Goal: Task Accomplishment & Management: Manage account settings

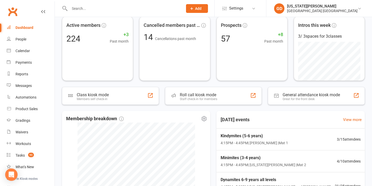
scroll to position [50, 0]
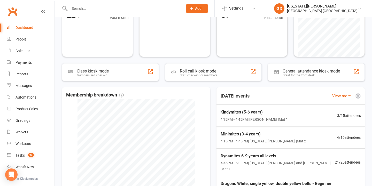
click at [246, 112] on span "Kindymites (5-6 years)" at bounding box center [254, 112] width 68 height 7
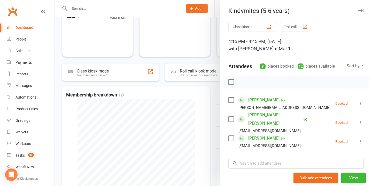
click at [188, 60] on div at bounding box center [213, 93] width 317 height 186
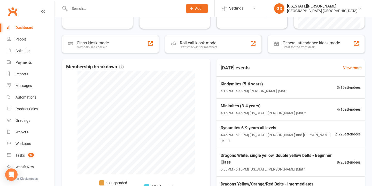
scroll to position [82, 0]
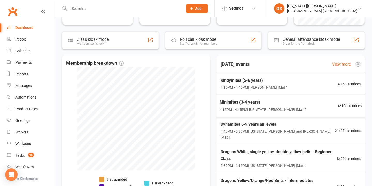
click at [241, 103] on span "Minimites (3-4 years)" at bounding box center [263, 102] width 87 height 7
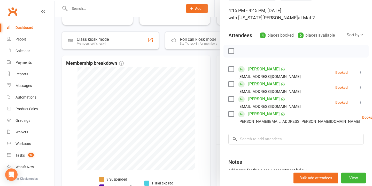
scroll to position [37, 0]
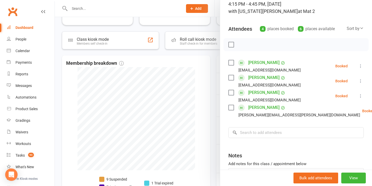
click at [197, 73] on div at bounding box center [213, 93] width 317 height 186
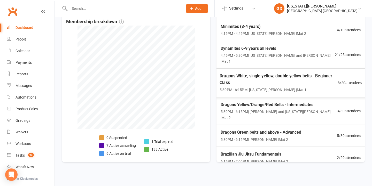
scroll to position [124, 0]
click at [250, 49] on span "Dynamites 6-9 years all levels" at bounding box center [277, 47] width 115 height 7
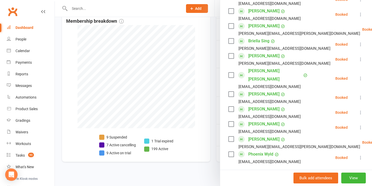
scroll to position [289, 0]
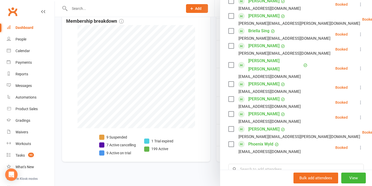
click at [202, 65] on div at bounding box center [213, 93] width 317 height 186
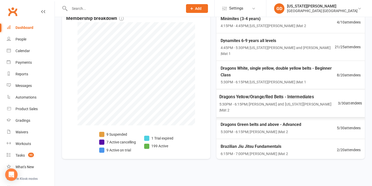
scroll to position [41, 0]
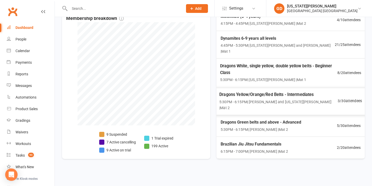
click at [256, 63] on span "Dragons White, single yellow, double yellow belts - Beginner Class" at bounding box center [278, 69] width 117 height 13
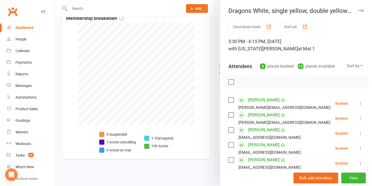
click at [256, 63] on div "Attendees 8 places booked 12 places available Sort by Last name First name Book…" at bounding box center [295, 65] width 135 height 13
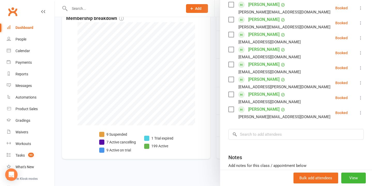
scroll to position [100, 0]
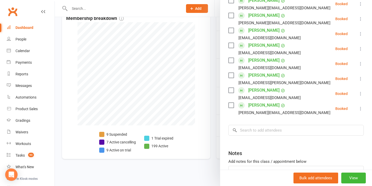
click at [199, 105] on div at bounding box center [213, 93] width 317 height 186
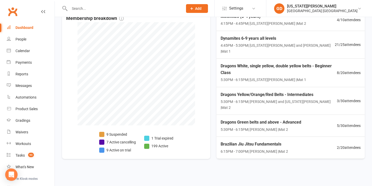
scroll to position [131, 0]
click at [235, 77] on span "5:30PM - 6:15PM | Georgia Dearlove | Mat 1" at bounding box center [278, 80] width 119 height 6
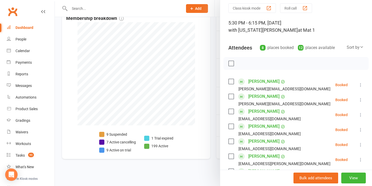
scroll to position [23, 0]
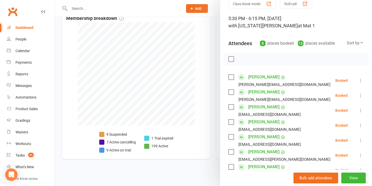
click at [258, 121] on link "[PERSON_NAME]" at bounding box center [263, 122] width 31 height 8
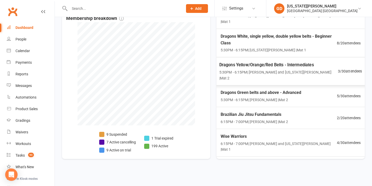
scroll to position [70, 0]
click at [277, 169] on span "6:15PM - 7:00PM | Georgia Dearlove and Lesley Talbut | Mat 1" at bounding box center [278, 175] width 117 height 12
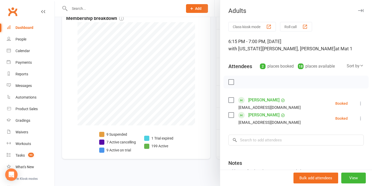
click at [197, 104] on div at bounding box center [213, 93] width 317 height 186
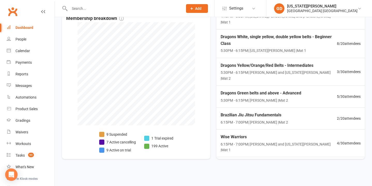
click at [230, 134] on div "Wise Warriors 6:15PM - 7:00PM | Lesley Talbut and Georgia Dearlove | Mat 1" at bounding box center [279, 143] width 116 height 19
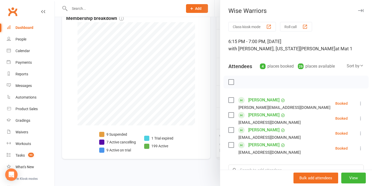
click at [196, 118] on div at bounding box center [213, 93] width 317 height 186
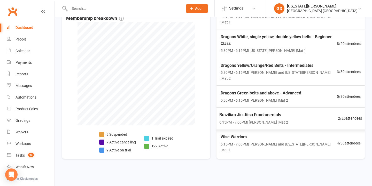
click at [256, 120] on span "6:15PM - 7:00PM | Lesley Talbut | Mat 2" at bounding box center [253, 123] width 69 height 6
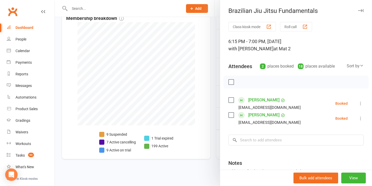
click at [178, 94] on div at bounding box center [213, 93] width 317 height 186
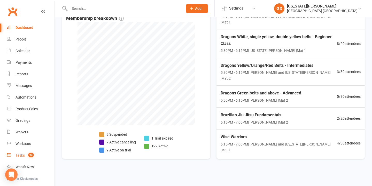
click at [30, 152] on link "Tasks 93" at bounding box center [31, 156] width 48 height 12
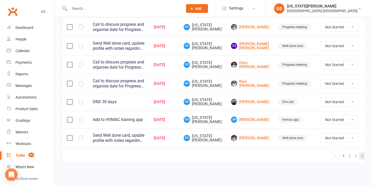
click at [359, 152] on link "4" at bounding box center [362, 155] width 6 height 7
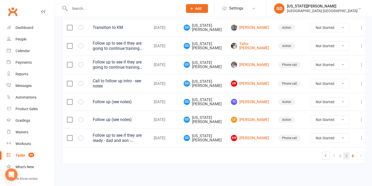
click at [344, 153] on link "3" at bounding box center [347, 155] width 6 height 7
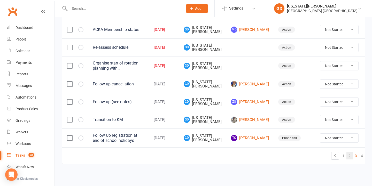
scroll to position [409, 0]
click at [347, 153] on link "2" at bounding box center [350, 155] width 6 height 7
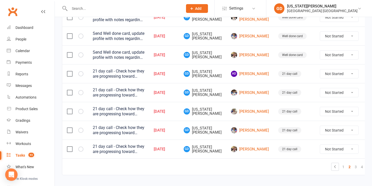
scroll to position [395, 0]
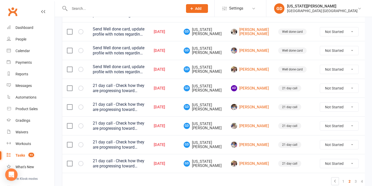
click at [179, 62] on td "Oct 01, 2025" at bounding box center [164, 69] width 30 height 19
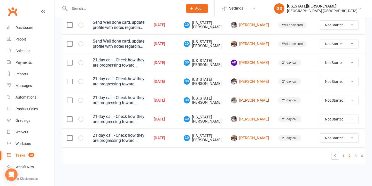
scroll to position [425, 0]
click at [215, 103] on td "GD Georgia Dearlove" at bounding box center [202, 100] width 47 height 19
click at [0, 0] on icon "button" at bounding box center [0, 0] width 0 height 0
click at [192, 104] on td "GD Georgia Dearlove" at bounding box center [202, 100] width 47 height 19
click at [0, 0] on icon "button" at bounding box center [0, 0] width 0 height 0
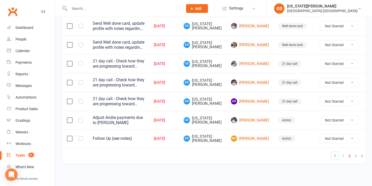
scroll to position [424, 0]
click at [82, 136] on button "button" at bounding box center [80, 138] width 5 height 5
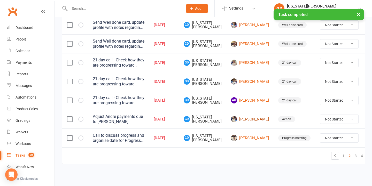
scroll to position [425, 0]
click at [353, 152] on link "3" at bounding box center [356, 155] width 6 height 7
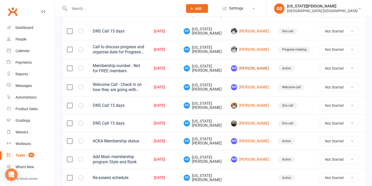
scroll to position [225, 0]
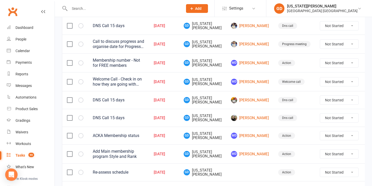
click at [369, 101] on icon at bounding box center [371, 100] width 5 height 5
click at [316, 135] on link "Delete" at bounding box center [334, 133] width 51 height 10
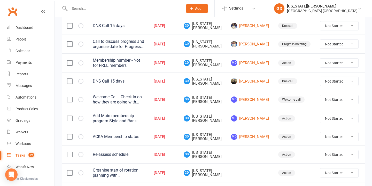
click at [369, 83] on icon at bounding box center [371, 81] width 5 height 5
click at [326, 117] on link "Delete" at bounding box center [334, 114] width 51 height 10
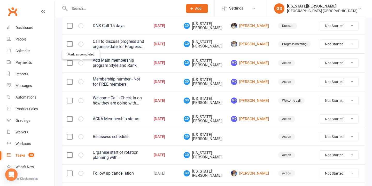
click at [83, 65] on button "button" at bounding box center [80, 62] width 5 height 5
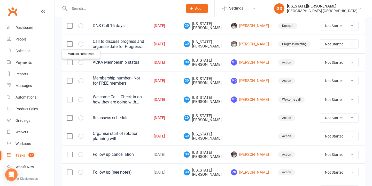
click at [0, 0] on icon "button" at bounding box center [0, 0] width 0 height 0
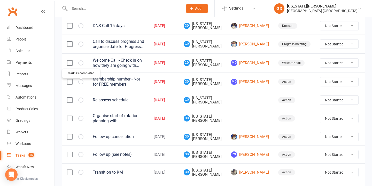
click at [0, 0] on icon "button" at bounding box center [0, 0] width 0 height 0
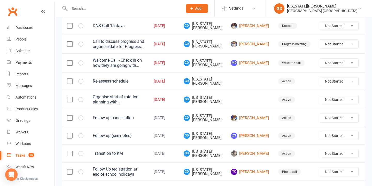
click at [98, 2] on div at bounding box center [120, 8] width 117 height 17
click at [0, 0] on icon "button" at bounding box center [0, 0] width 0 height 0
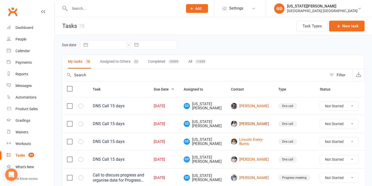
scroll to position [0, 0]
click at [224, 41] on div "Due date Navigate forward to interact with the calendar and select a date. Pres…" at bounding box center [213, 44] width 303 height 9
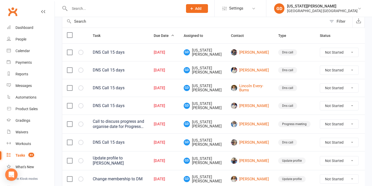
scroll to position [58, 0]
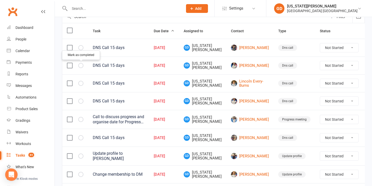
click at [82, 64] on button "button" at bounding box center [80, 65] width 5 height 5
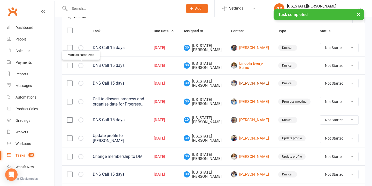
drag, startPoint x: 251, startPoint y: 91, endPoint x: 249, endPoint y: 89, distance: 2.7
click at [251, 91] on td "Ava Jaide" at bounding box center [249, 83] width 47 height 18
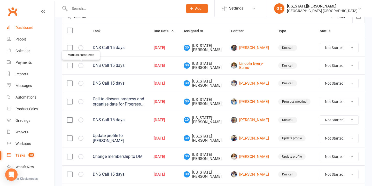
click at [20, 29] on div "Dashboard" at bounding box center [25, 28] width 18 height 4
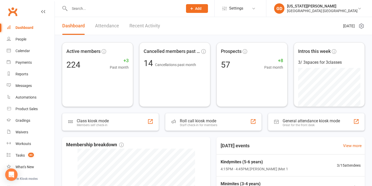
click at [143, 25] on link "Recent Activity" at bounding box center [144, 26] width 31 height 18
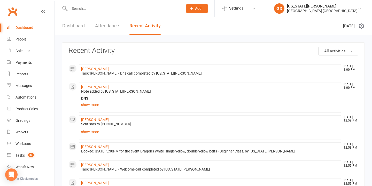
click at [104, 27] on link "Attendance" at bounding box center [107, 26] width 24 height 18
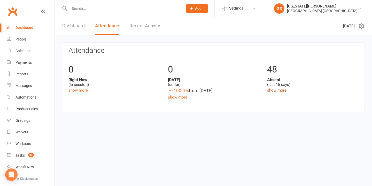
click at [274, 91] on link "show more" at bounding box center [276, 90] width 19 height 5
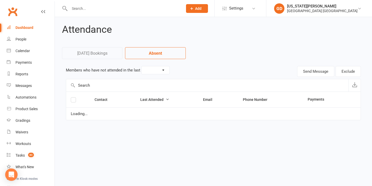
select select "15"
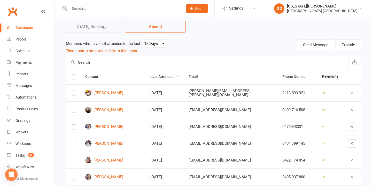
scroll to position [28, 0]
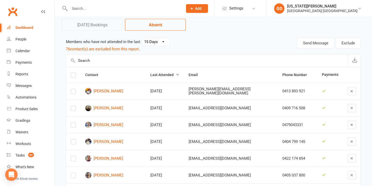
click at [159, 85] on td "Sep 30, 2025" at bounding box center [165, 91] width 38 height 17
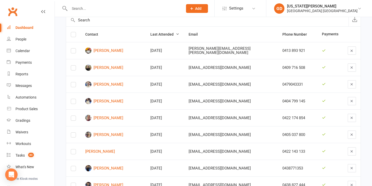
scroll to position [75, 0]
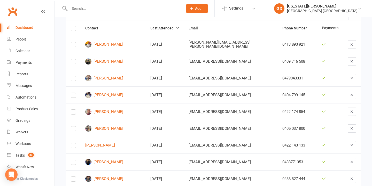
click at [353, 77] on button "button" at bounding box center [352, 78] width 8 height 8
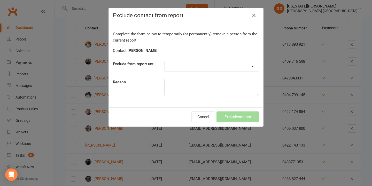
select select "one_week"
click at [228, 117] on button "Exclude contact" at bounding box center [238, 117] width 43 height 11
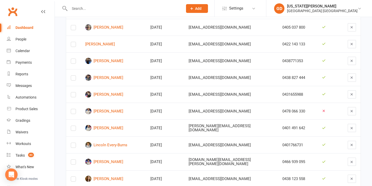
scroll to position [162, 0]
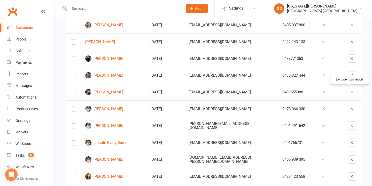
click at [350, 90] on icon "button" at bounding box center [352, 92] width 4 height 4
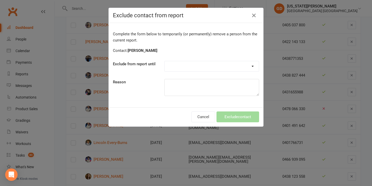
select select "one_week"
click at [234, 117] on button "Exclude contact" at bounding box center [238, 117] width 43 height 11
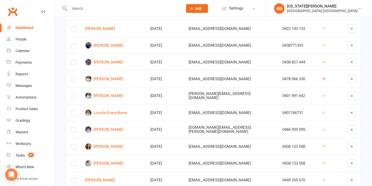
scroll to position [175, 0]
click at [350, 95] on icon "button" at bounding box center [352, 96] width 4 height 4
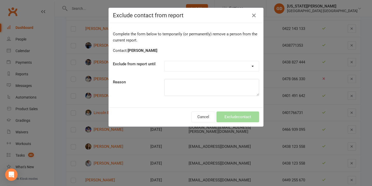
select select "one_week"
click at [237, 113] on button "Exclude contact" at bounding box center [238, 117] width 43 height 11
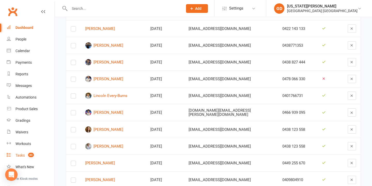
click at [27, 156] on count-badge "83" at bounding box center [30, 156] width 8 height 4
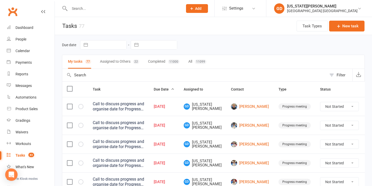
click at [126, 62] on button "Assigned to Others 22" at bounding box center [119, 62] width 39 height 14
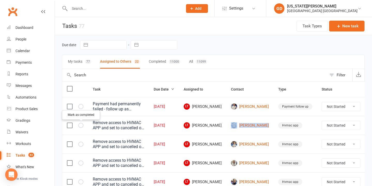
click at [0, 0] on icon "button" at bounding box center [0, 0] width 0 height 0
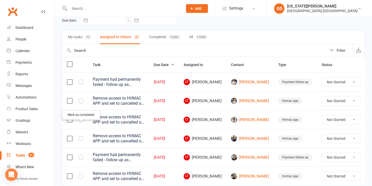
scroll to position [31, 0]
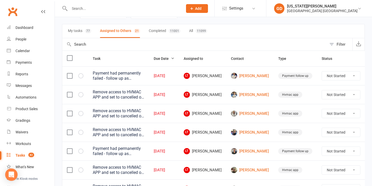
click at [370, 97] on icon at bounding box center [372, 94] width 5 height 5
click at [311, 128] on link "Delete" at bounding box center [334, 125] width 51 height 10
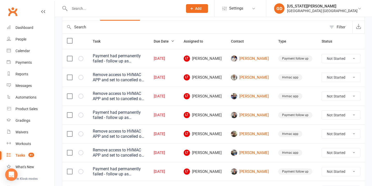
scroll to position [50, 0]
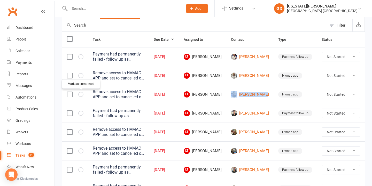
click at [0, 0] on icon "button" at bounding box center [0, 0] width 0 height 0
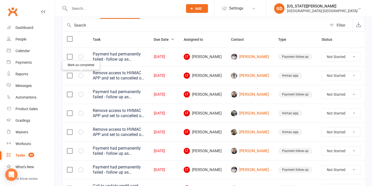
click at [0, 0] on icon "button" at bounding box center [0, 0] width 0 height 0
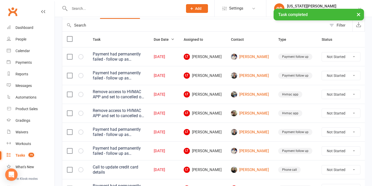
scroll to position [57, 0]
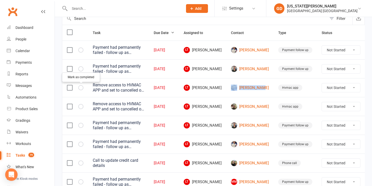
click at [0, 0] on icon "button" at bounding box center [0, 0] width 0 height 0
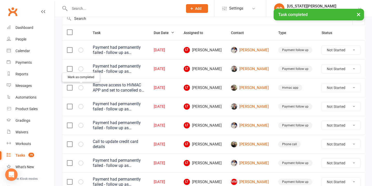
click at [0, 0] on icon "button" at bounding box center [0, 0] width 0 height 0
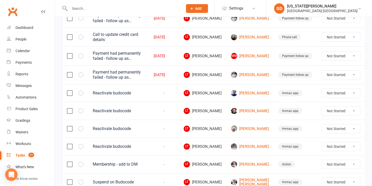
scroll to position [148, 0]
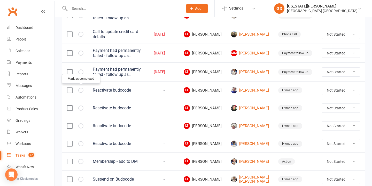
click at [79, 91] on button "button" at bounding box center [80, 90] width 5 height 5
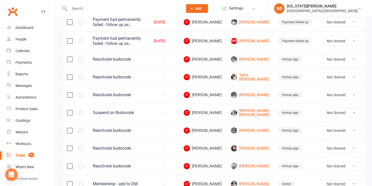
scroll to position [187, 0]
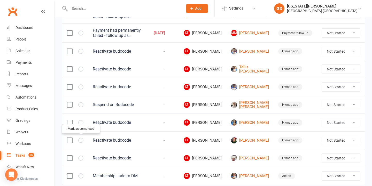
click at [0, 0] on icon "button" at bounding box center [0, 0] width 0 height 0
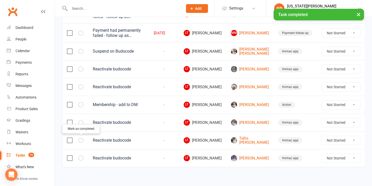
click at [172, 103] on td "-" at bounding box center [164, 105] width 30 height 18
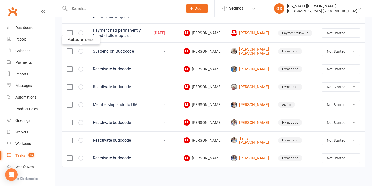
click at [0, 0] on icon "button" at bounding box center [0, 0] width 0 height 0
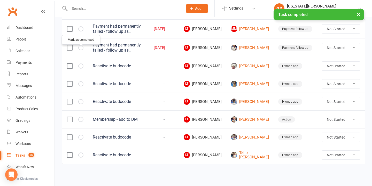
scroll to position [179, 0]
click at [0, 0] on icon "button" at bounding box center [0, 0] width 0 height 0
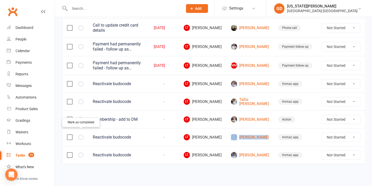
click at [0, 0] on icon "button" at bounding box center [0, 0] width 0 height 0
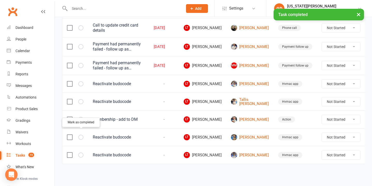
scroll to position [140, 0]
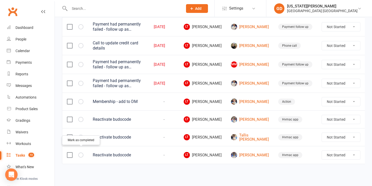
click at [0, 0] on icon "button" at bounding box center [0, 0] width 0 height 0
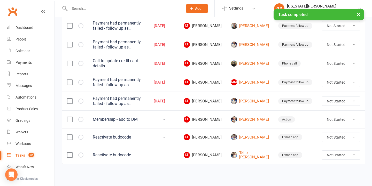
scroll to position [122, 0]
click at [241, 134] on link "Macklin Horne" at bounding box center [250, 137] width 38 height 6
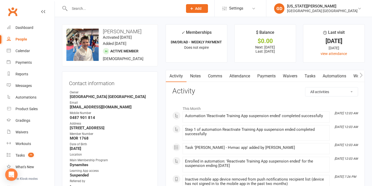
click at [266, 76] on link "Payments" at bounding box center [267, 76] width 26 height 12
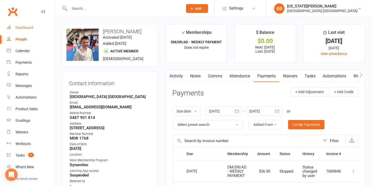
click at [38, 28] on link "Dashboard" at bounding box center [31, 28] width 48 height 12
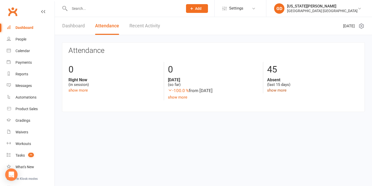
click at [270, 90] on link "show more" at bounding box center [276, 90] width 19 height 5
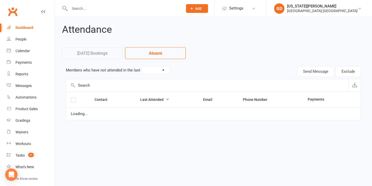
select select "15"
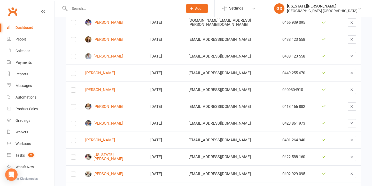
scroll to position [268, 0]
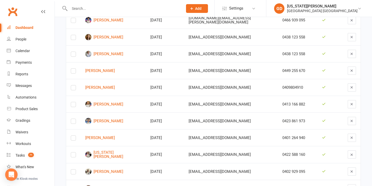
click at [355, 121] on div at bounding box center [352, 121] width 8 height 8
click at [350, 126] on td at bounding box center [352, 121] width 18 height 17
click at [350, 122] on icon "button" at bounding box center [352, 121] width 4 height 4
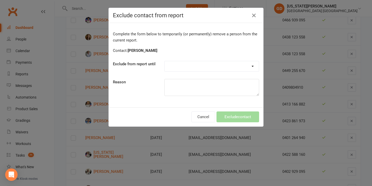
click at [225, 72] on div "Forever One day One week 30 days 90 days Custom" at bounding box center [211, 66] width 95 height 11
select select "one_week"
click at [191, 89] on textarea at bounding box center [211, 87] width 95 height 17
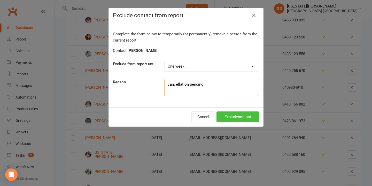
type textarea "cancellation pending"
click at [242, 118] on button "Exclude contact" at bounding box center [238, 117] width 43 height 11
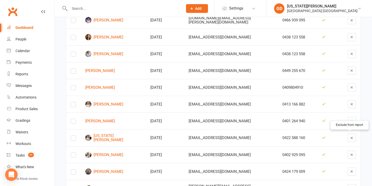
click at [350, 136] on icon "button" at bounding box center [352, 138] width 4 height 4
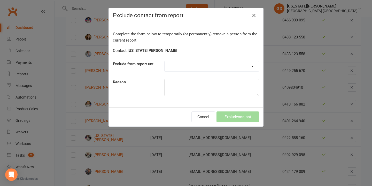
select select "one_week"
click at [180, 87] on textarea at bounding box center [211, 87] width 95 height 17
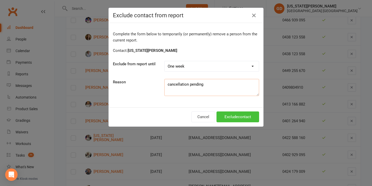
type textarea "cancellation pending"
click at [235, 121] on button "Exclude contact" at bounding box center [238, 117] width 43 height 11
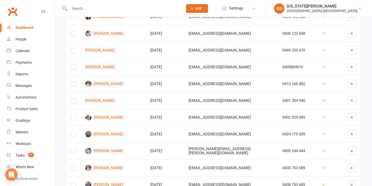
scroll to position [305, 0]
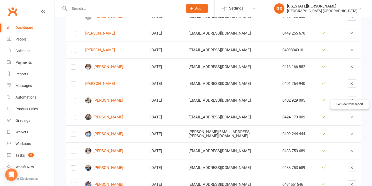
click at [348, 120] on button "button" at bounding box center [352, 117] width 8 height 8
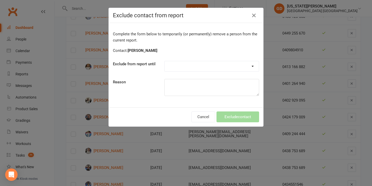
select select "one_week"
click at [239, 116] on button "Exclude contact" at bounding box center [238, 117] width 43 height 11
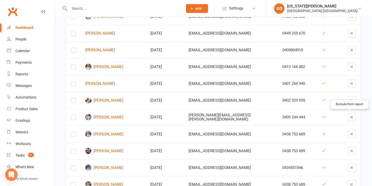
click at [350, 117] on icon "button" at bounding box center [352, 118] width 4 height 4
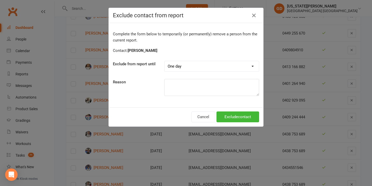
select select "one_week"
click at [205, 86] on textarea at bounding box center [211, 87] width 95 height 17
type textarea "cancellation pending"
click at [226, 117] on button "Exclude contact" at bounding box center [238, 117] width 43 height 11
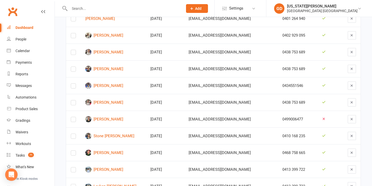
scroll to position [380, 0]
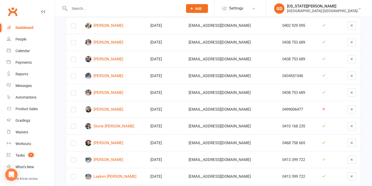
click at [345, 109] on td at bounding box center [352, 109] width 18 height 17
click at [345, 110] on td at bounding box center [352, 109] width 18 height 17
click at [351, 109] on icon "button" at bounding box center [352, 110] width 4 height 4
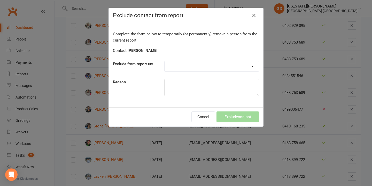
click at [239, 60] on div "Complete the form below to temporarily (or permanently) remove a person from th…" at bounding box center [186, 65] width 155 height 85
select select "one_week"
click at [204, 88] on textarea at bounding box center [211, 87] width 95 height 17
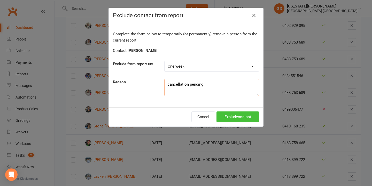
type textarea "cancellation pending"
click at [228, 119] on button "Exclude contact" at bounding box center [238, 117] width 43 height 11
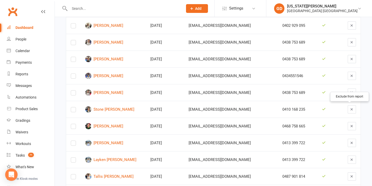
click at [350, 108] on icon "button" at bounding box center [352, 110] width 4 height 4
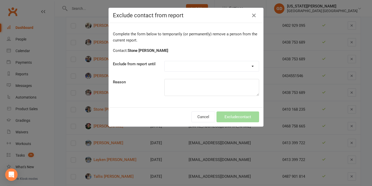
click at [225, 59] on div "Complete the form below to temporarily (or permanently) remove a person from th…" at bounding box center [186, 65] width 155 height 85
select select "one_week"
click at [245, 116] on button "Exclude contact" at bounding box center [238, 117] width 43 height 11
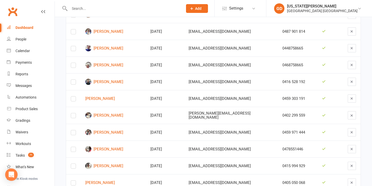
scroll to position [526, 0]
click at [348, 115] on button "button" at bounding box center [352, 115] width 8 height 8
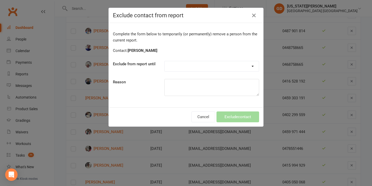
select select "one_week"
click at [177, 91] on textarea at bounding box center [211, 87] width 95 height 17
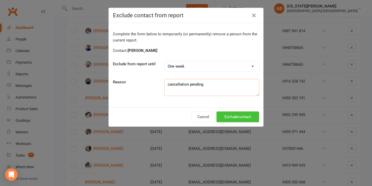
type textarea "cancellation pending"
click at [223, 117] on button "Exclude contact" at bounding box center [238, 117] width 43 height 11
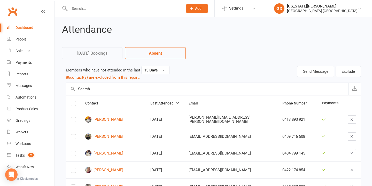
scroll to position [0, 0]
click at [36, 50] on link "Calendar" at bounding box center [31, 51] width 48 height 12
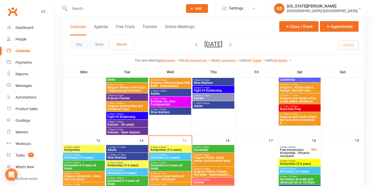
scroll to position [136, 0]
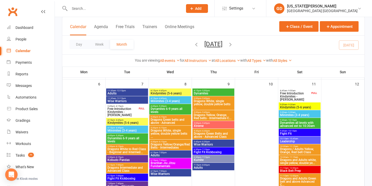
click at [168, 123] on span "Dragons Green belts and above - Advanced" at bounding box center [170, 121] width 40 height 6
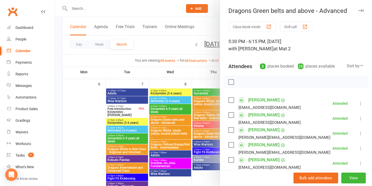
click at [162, 122] on div at bounding box center [213, 93] width 317 height 186
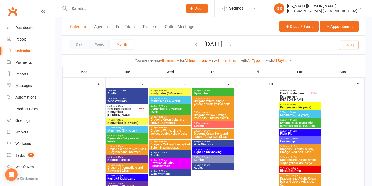
click at [165, 129] on span "- 6:15pm" at bounding box center [162, 128] width 9 height 2
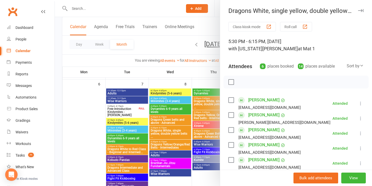
click at [169, 127] on div at bounding box center [213, 93] width 317 height 186
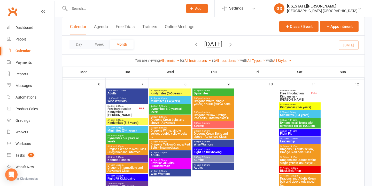
click at [159, 145] on span "Dragons Yellow/Orange/Red Belts - Intermediates" at bounding box center [170, 146] width 40 height 6
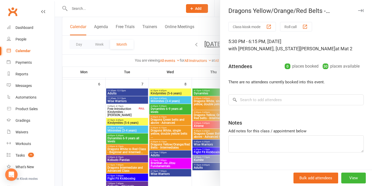
click at [169, 129] on div at bounding box center [213, 93] width 317 height 186
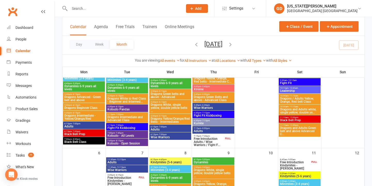
scroll to position [65, 0]
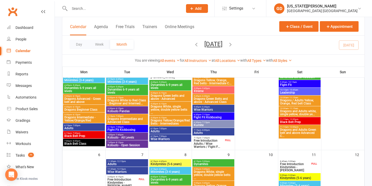
click at [164, 97] on span "Dragons Green belts and above - Advanced" at bounding box center [170, 97] width 40 height 6
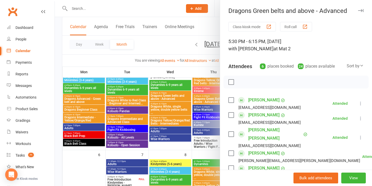
click at [162, 97] on div at bounding box center [213, 93] width 317 height 186
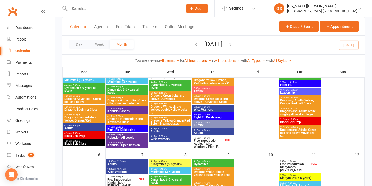
click at [164, 105] on span "Dragons White, single yellow, double yellow belts ..." at bounding box center [170, 109] width 40 height 9
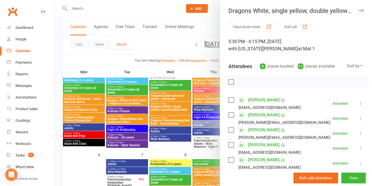
click at [162, 109] on div at bounding box center [213, 93] width 317 height 186
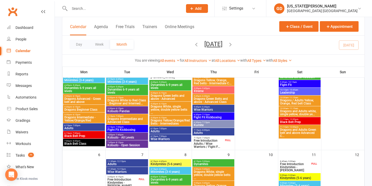
click at [163, 120] on span "Dragons Yellow/Orange/Red Belts - Intermediates" at bounding box center [170, 122] width 40 height 6
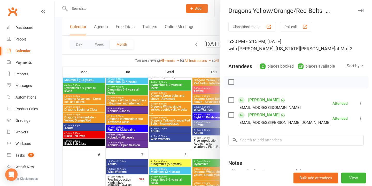
click at [163, 120] on div at bounding box center [213, 93] width 317 height 186
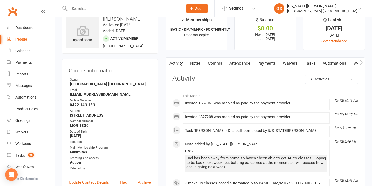
scroll to position [12, 0]
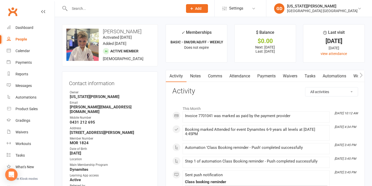
click at [198, 77] on link "Notes" at bounding box center [196, 76] width 18 height 12
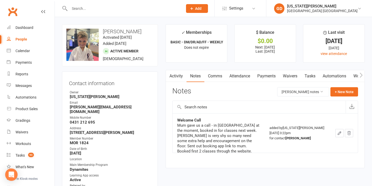
click at [248, 73] on link "Attendance" at bounding box center [240, 76] width 28 height 12
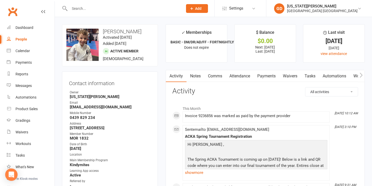
click at [238, 73] on link "Attendance" at bounding box center [240, 76] width 28 height 12
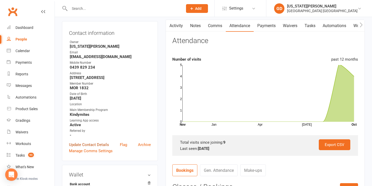
click at [97, 148] on link "Update Contact Details" at bounding box center [89, 145] width 40 height 6
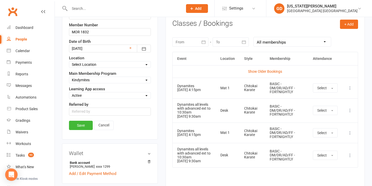
scroll to position [215, 0]
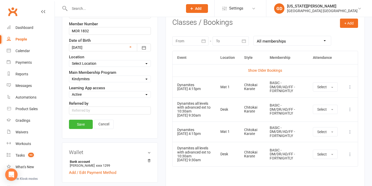
select select "Dynamites"
click at [80, 129] on link "Save" at bounding box center [81, 124] width 24 height 9
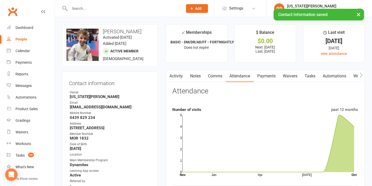
scroll to position [0, 0]
click at [176, 78] on link "Activity" at bounding box center [176, 76] width 21 height 12
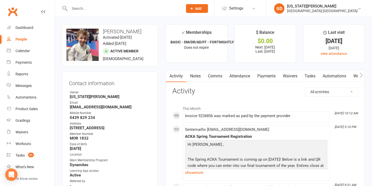
click at [200, 77] on link "Notes" at bounding box center [196, 76] width 18 height 12
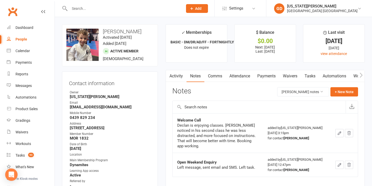
click at [236, 77] on link "Attendance" at bounding box center [240, 76] width 28 height 12
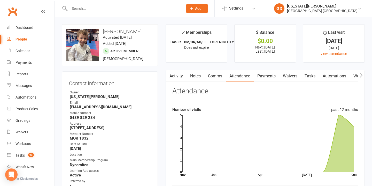
click at [171, 75] on icon "button" at bounding box center [168, 75] width 3 height 5
click at [202, 79] on link "Notes" at bounding box center [196, 76] width 18 height 12
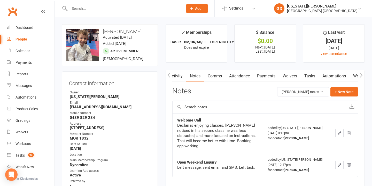
click at [345, 101] on input "text" at bounding box center [259, 107] width 173 height 12
click at [346, 93] on button "+ New Note" at bounding box center [345, 91] width 28 height 9
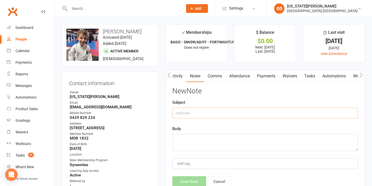
click at [182, 109] on input "text" at bounding box center [265, 113] width 186 height 11
type input "21 Day Call"
type textarea "M"
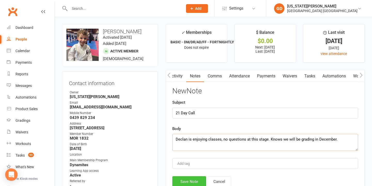
type textarea "Declan is enjoying classes, no questions at this stage. Knows we will be gradin…"
click at [190, 180] on button "Save Note" at bounding box center [189, 182] width 34 height 11
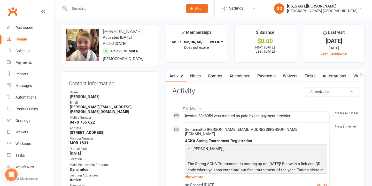
click at [202, 78] on link "Notes" at bounding box center [196, 76] width 18 height 12
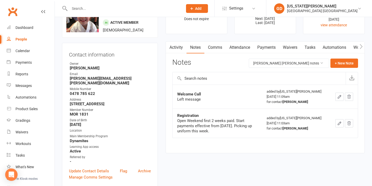
scroll to position [29, 0]
click at [246, 48] on link "Attendance" at bounding box center [240, 47] width 28 height 12
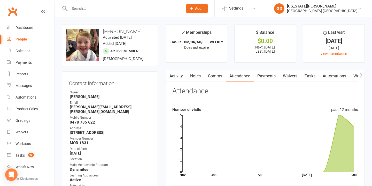
scroll to position [18, 0]
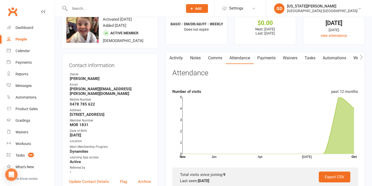
click at [172, 61] on button "button" at bounding box center [169, 58] width 6 height 12
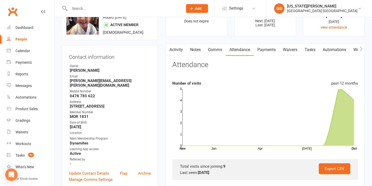
click at [179, 52] on link "Activity" at bounding box center [176, 50] width 21 height 12
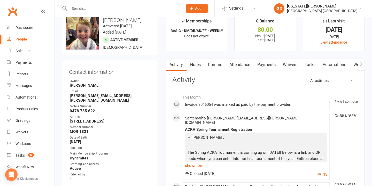
scroll to position [7, 0]
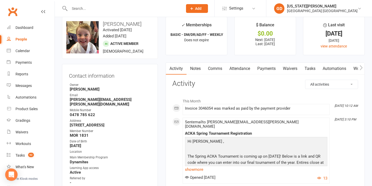
click at [239, 70] on link "Attendance" at bounding box center [240, 69] width 28 height 12
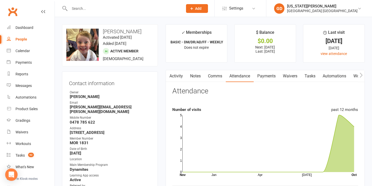
click at [177, 71] on link "Activity" at bounding box center [176, 76] width 21 height 12
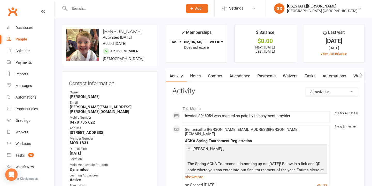
click at [249, 75] on link "Attendance" at bounding box center [240, 76] width 28 height 12
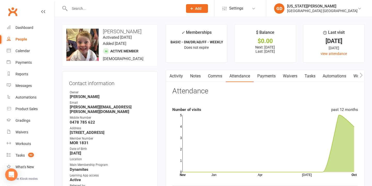
click at [172, 75] on button "button" at bounding box center [169, 76] width 6 height 12
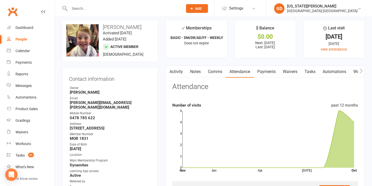
click at [180, 73] on link "Activity" at bounding box center [176, 72] width 21 height 12
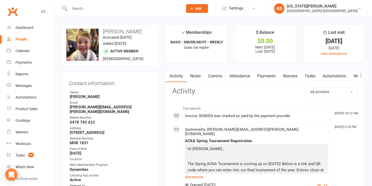
scroll to position [0, 0]
click at [196, 74] on link "Notes" at bounding box center [196, 76] width 18 height 12
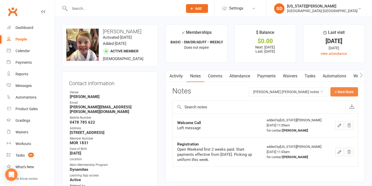
click at [337, 93] on button "+ New Note" at bounding box center [345, 91] width 28 height 9
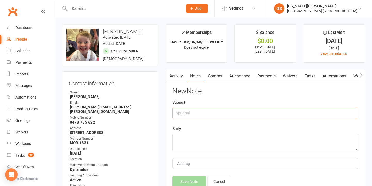
click at [198, 110] on input "text" at bounding box center [265, 113] width 186 height 11
type input "21 Day Call"
type textarea "L"
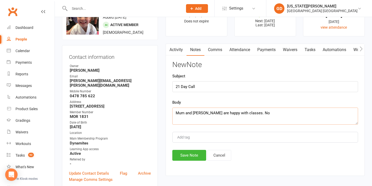
scroll to position [27, 0]
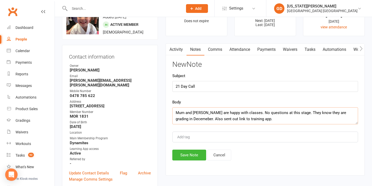
click at [190, 118] on textarea "Mum and Archer are happy with classes. No questions at this stage. They know th…" at bounding box center [265, 116] width 186 height 17
type textarea "Mum and Archer are happy with classes. No questions at this stage. They know th…"
click at [186, 155] on button "Save Note" at bounding box center [189, 155] width 34 height 11
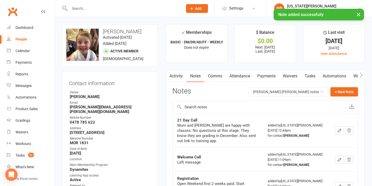
scroll to position [0, 0]
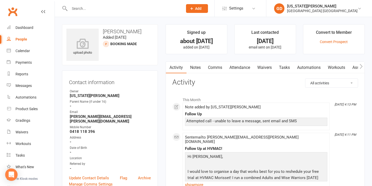
scroll to position [3, 0]
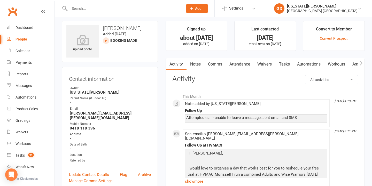
click at [196, 66] on link "Notes" at bounding box center [196, 64] width 18 height 12
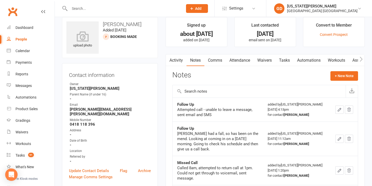
scroll to position [32, 0]
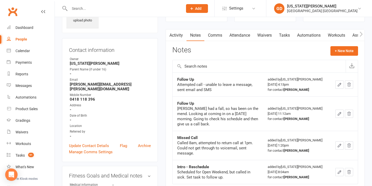
click at [176, 38] on link "Activity" at bounding box center [176, 35] width 21 height 12
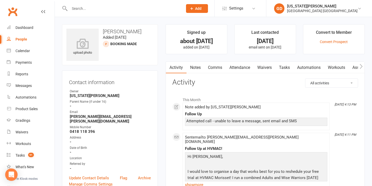
click at [149, 1] on div at bounding box center [120, 8] width 117 height 17
click at [268, 66] on link "Waivers" at bounding box center [265, 68] width 22 height 12
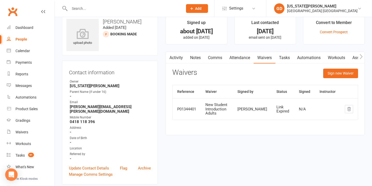
scroll to position [19, 0]
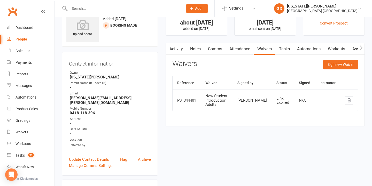
click at [195, 45] on link "Notes" at bounding box center [196, 49] width 18 height 12
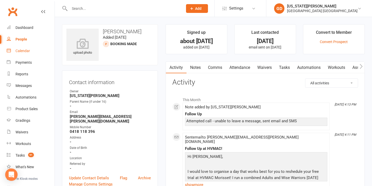
click at [21, 50] on div "Calendar" at bounding box center [23, 51] width 14 height 4
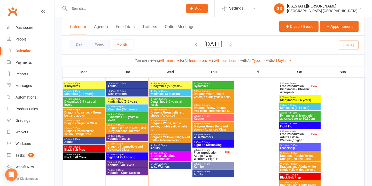
scroll to position [262, 0]
click at [169, 146] on span "6:15pm - 7:00pm" at bounding box center [170, 145] width 40 height 2
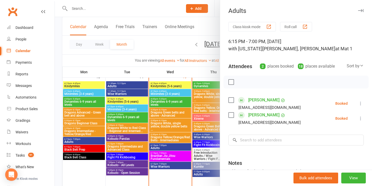
click at [169, 146] on div at bounding box center [213, 93] width 317 height 186
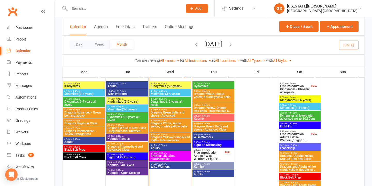
click at [169, 168] on span "Wise Warriors" at bounding box center [170, 166] width 40 height 3
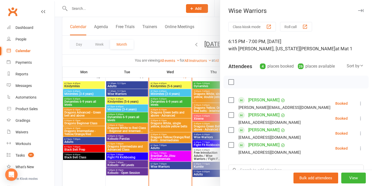
click at [169, 168] on div at bounding box center [213, 93] width 317 height 186
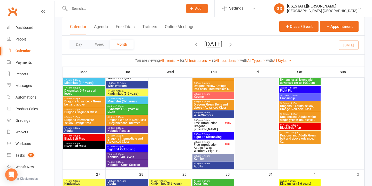
scroll to position [406, 0]
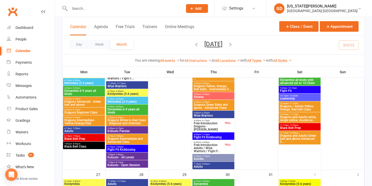
click at [286, 105] on span "Dragons / Adults Yellow, Orange, Red belt Class" at bounding box center [300, 108] width 40 height 6
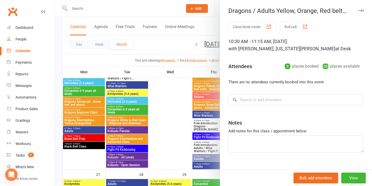
click at [189, 112] on div at bounding box center [213, 93] width 317 height 186
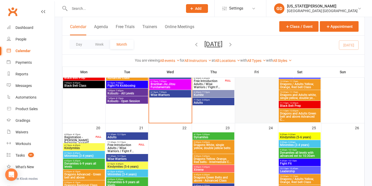
scroll to position [331, 0]
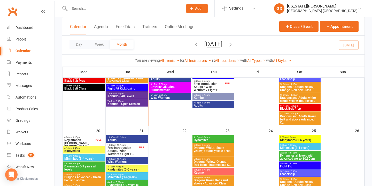
click at [107, 1] on div at bounding box center [120, 8] width 117 height 17
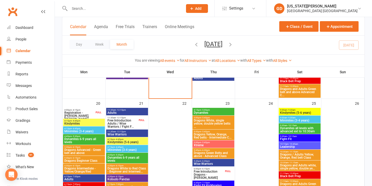
scroll to position [371, 0]
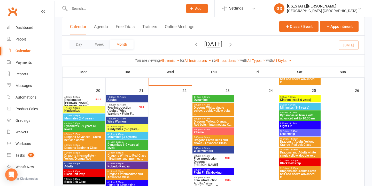
click at [304, 152] on span "Dragons and Adults white, single yellow, double ye..." at bounding box center [300, 154] width 40 height 6
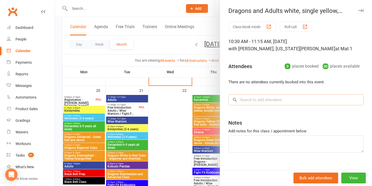
click at [275, 102] on input "search" at bounding box center [295, 100] width 135 height 11
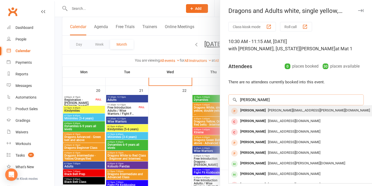
type input "[PERSON_NAME]"
click at [274, 110] on span "[PERSON_NAME][EMAIL_ADDRESS][PERSON_NAME][DOMAIN_NAME]" at bounding box center [319, 111] width 102 height 4
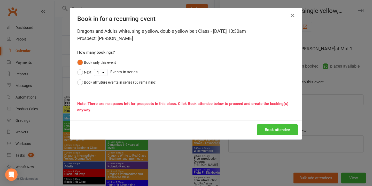
click at [265, 125] on button "Book attendee" at bounding box center [277, 130] width 41 height 11
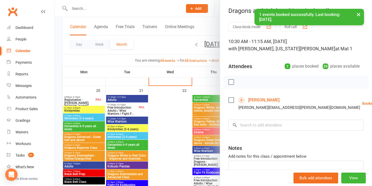
click at [176, 123] on div at bounding box center [213, 93] width 317 height 186
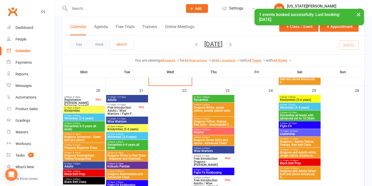
click at [348, 9] on div "× 1 events booked successfully. Last booking: [DATE]." at bounding box center [182, 9] width 365 height 0
click at [349, 29] on button "Appointment" at bounding box center [339, 26] width 39 height 11
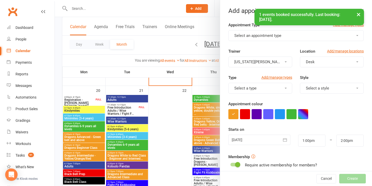
click at [289, 39] on button "Select an appointment type" at bounding box center [295, 35] width 135 height 11
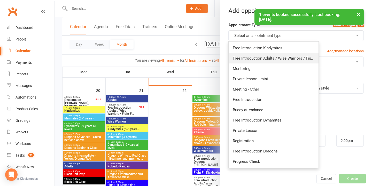
click at [289, 60] on span "Free Introduction Adults / Wise Warriors / Fight Fit" at bounding box center [276, 58] width 87 height 5
type input "1:25pm"
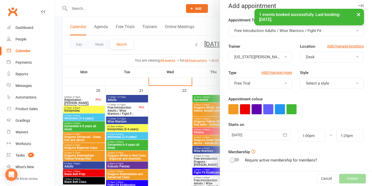
scroll to position [5, 0]
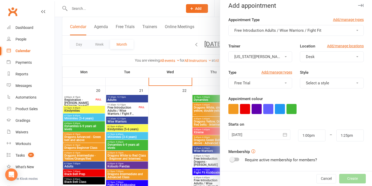
click at [319, 57] on button "Desk" at bounding box center [332, 56] width 64 height 11
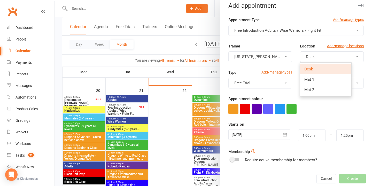
click at [290, 66] on div "Trainer Georgia Dearlove Location Add/manage locations Desk Desk Mat 1 Mat 2" at bounding box center [296, 56] width 143 height 26
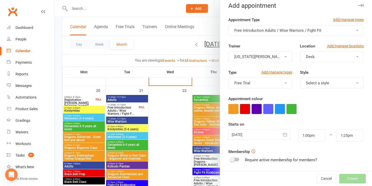
scroll to position [30, 0]
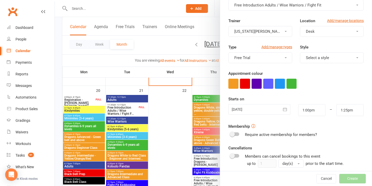
click at [262, 110] on div at bounding box center [259, 109] width 62 height 10
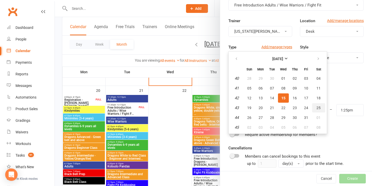
click at [314, 106] on button "25" at bounding box center [318, 107] width 13 height 9
type input "25 Oct 2025"
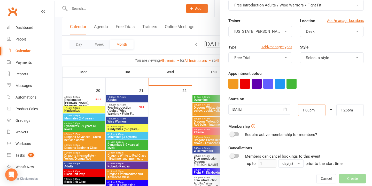
drag, startPoint x: 319, startPoint y: 109, endPoint x: 259, endPoint y: 109, distance: 60.0
click at [259, 109] on div "25 Oct 2025 October 2025 Sun Mon Tue Wed Thu Fri Sat 40 28 29 30 01 02 03 04 41…" at bounding box center [296, 110] width 143 height 12
type input "10:30am"
drag, startPoint x: 357, startPoint y: 110, endPoint x: 312, endPoint y: 109, distance: 44.5
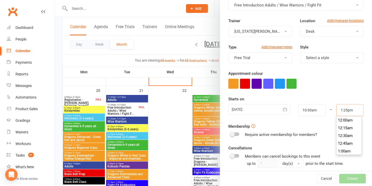
click at [312, 109] on div "25 Oct 2025 October 2025 Sun Mon Tue Wed Thu Fri Sat 40 28 29 30 01 02 03 04 41…" at bounding box center [296, 110] width 143 height 12
type input "10:45am"
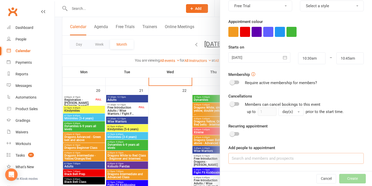
click at [276, 161] on input at bounding box center [295, 158] width 135 height 11
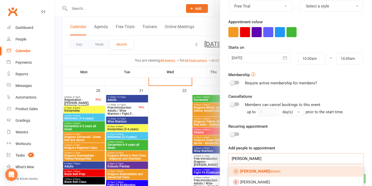
type input "Martin christ"
click at [277, 171] on link "Martin Christ ensen" at bounding box center [296, 171] width 135 height 11
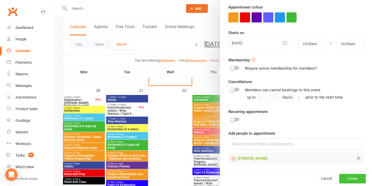
scroll to position [97, 0]
click at [353, 178] on button "Create" at bounding box center [352, 178] width 27 height 9
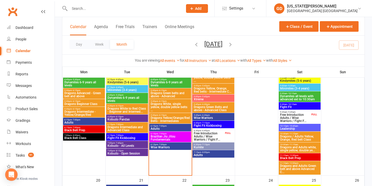
scroll to position [280, 0]
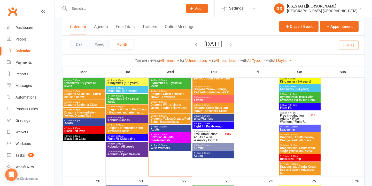
click at [294, 119] on span "Free Introduction Adults / Wise Warriors / Fight F..." at bounding box center [295, 118] width 30 height 9
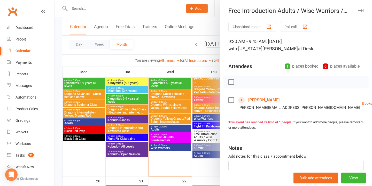
click at [182, 108] on div at bounding box center [213, 93] width 317 height 186
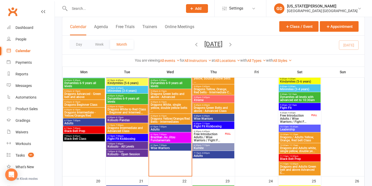
click at [203, 137] on span "Free Introduction Adults / Wise Warriors / Fight F..." at bounding box center [209, 137] width 30 height 9
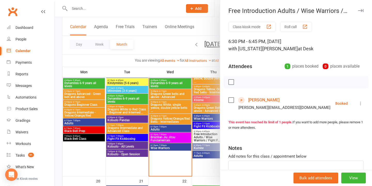
click at [165, 103] on div at bounding box center [213, 93] width 317 height 186
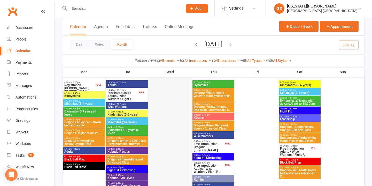
scroll to position [388, 0]
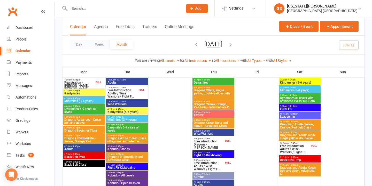
click at [218, 140] on span "Free Introduction Dragons - Jerry Byrnes" at bounding box center [209, 144] width 30 height 9
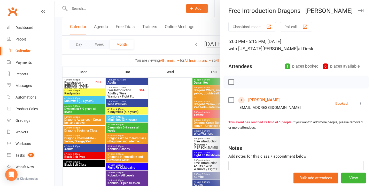
click at [184, 121] on div at bounding box center [213, 93] width 317 height 186
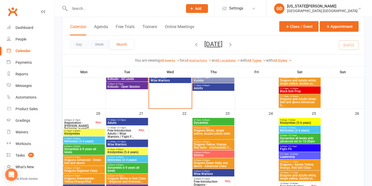
scroll to position [345, 0]
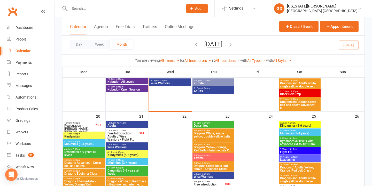
click at [93, 123] on span "4:00pm - 4:15pm" at bounding box center [79, 123] width 30 height 2
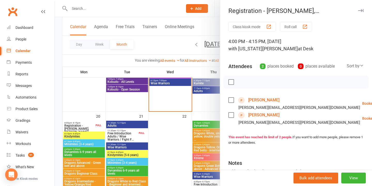
click at [105, 117] on div at bounding box center [213, 93] width 317 height 186
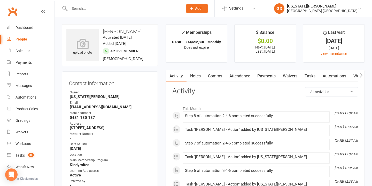
click at [242, 75] on link "Attendance" at bounding box center [240, 76] width 28 height 12
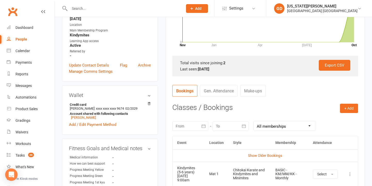
scroll to position [136, 0]
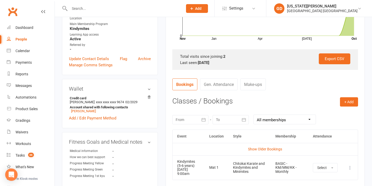
click at [192, 119] on div at bounding box center [190, 119] width 36 height 9
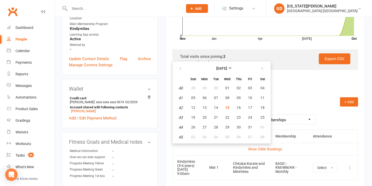
click at [179, 63] on th at bounding box center [180, 68] width 13 height 11
click at [179, 67] on icon "button" at bounding box center [181, 69] width 4 height 4
click at [230, 133] on button "08" at bounding box center [227, 137] width 11 height 9
type input "[DATE]"
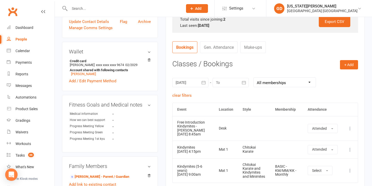
scroll to position [177, 0]
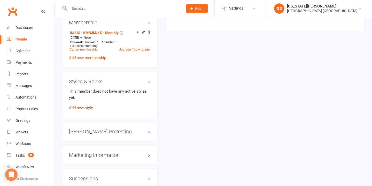
click at [83, 106] on link "Add new style" at bounding box center [81, 108] width 24 height 5
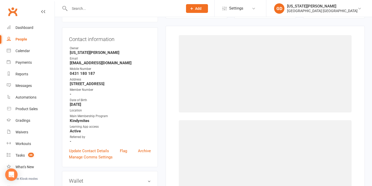
scroll to position [44, 0]
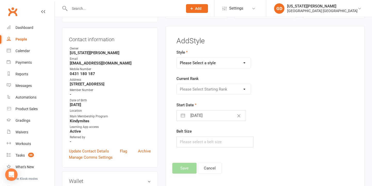
select select "2556"
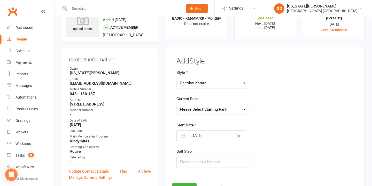
scroll to position [26, 0]
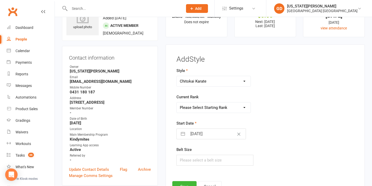
select select "26162"
click at [201, 135] on input "[DATE]" at bounding box center [217, 134] width 58 height 10
select select "8"
select select "2025"
select select "9"
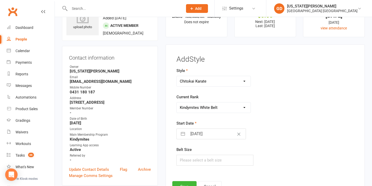
select select "2025"
select select "10"
select select "2025"
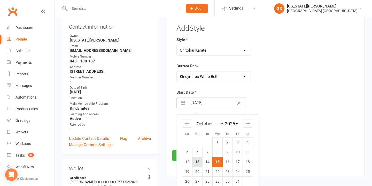
scroll to position [57, 0]
click at [246, 154] on td "11" at bounding box center [248, 152] width 10 height 10
type input "11 Oct 2025"
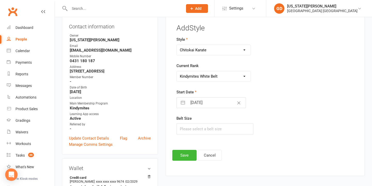
click at [177, 162] on div "Add Style Style BJJ/Matrats Chitokai Karate Dragons and Adults Dynamites Fight …" at bounding box center [265, 94] width 199 height 163
click at [185, 155] on button "Save" at bounding box center [184, 155] width 24 height 11
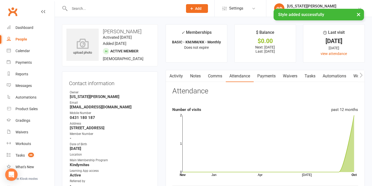
scroll to position [0, 0]
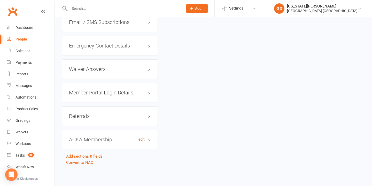
click at [141, 138] on link "edit" at bounding box center [142, 140] width 6 height 4
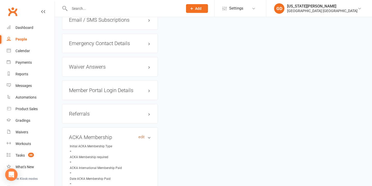
scroll to position [44, 0]
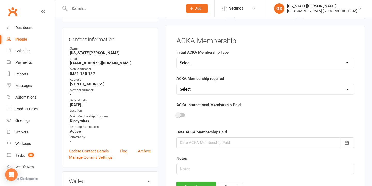
select select "Kindymites"
click at [204, 81] on label "ACKA Membership required" at bounding box center [201, 79] width 48 height 6
select select "No"
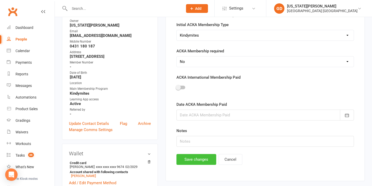
click at [193, 163] on button "Save changes" at bounding box center [197, 159] width 40 height 11
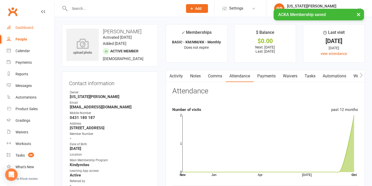
scroll to position [0, 0]
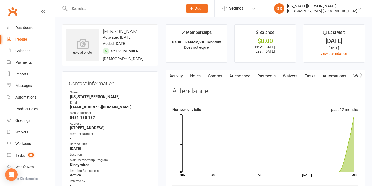
click at [26, 43] on link "People" at bounding box center [31, 40] width 48 height 12
select select "100"
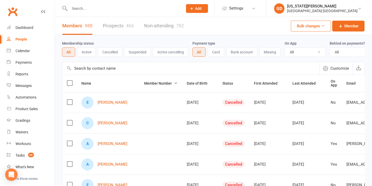
click at [89, 55] on button "Active" at bounding box center [86, 52] width 19 height 9
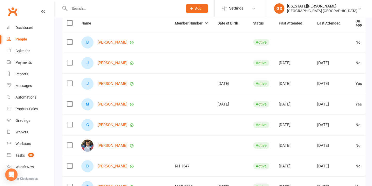
scroll to position [52, 0]
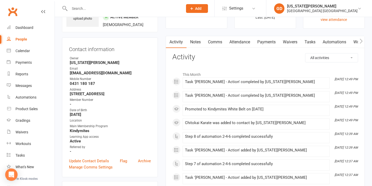
scroll to position [34, 0]
click at [80, 158] on link "Update Contact Details" at bounding box center [89, 161] width 40 height 6
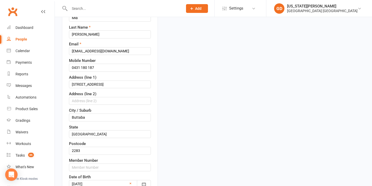
scroll to position [91, 0]
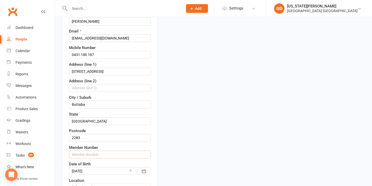
click at [88, 157] on input "text" at bounding box center [110, 155] width 82 height 8
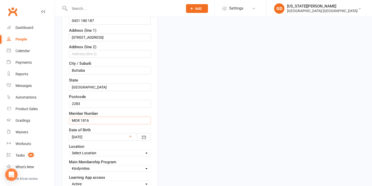
scroll to position [126, 0]
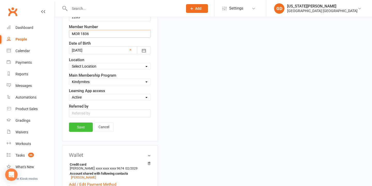
type input "MOR 1836"
click at [85, 131] on link "Save" at bounding box center [81, 127] width 24 height 9
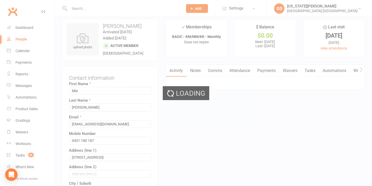
scroll to position [0, 0]
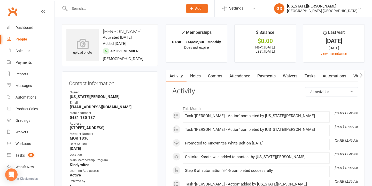
click at [242, 77] on link "Attendance" at bounding box center [240, 76] width 28 height 12
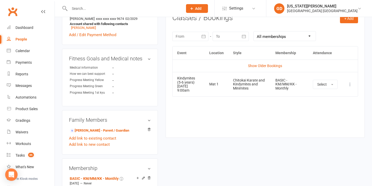
scroll to position [228, 0]
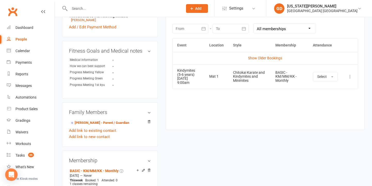
click at [192, 2] on div "Prospect Member Non-attending contact Class / event Appointment Grading event T…" at bounding box center [196, 8] width 35 height 17
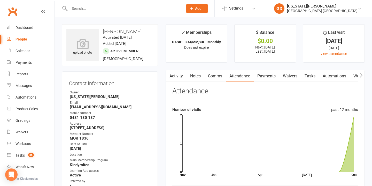
scroll to position [36, 0]
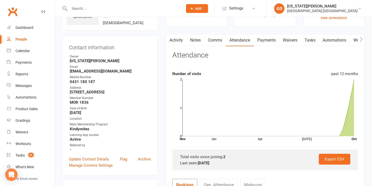
click at [178, 38] on link "Activity" at bounding box center [176, 40] width 21 height 12
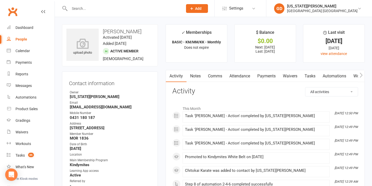
drag, startPoint x: 245, startPoint y: 74, endPoint x: 234, endPoint y: 88, distance: 17.2
click at [245, 74] on link "Attendance" at bounding box center [240, 76] width 28 height 12
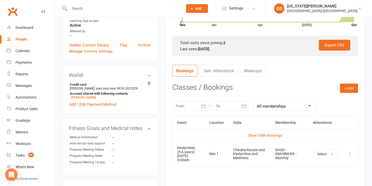
scroll to position [155, 0]
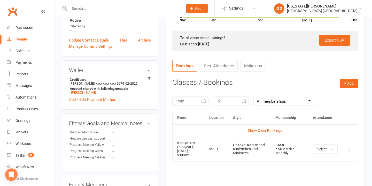
click at [261, 126] on td "Show Older Bookings" at bounding box center [265, 131] width 185 height 12
click at [261, 129] on link "Show Older Bookings" at bounding box center [265, 131] width 34 height 4
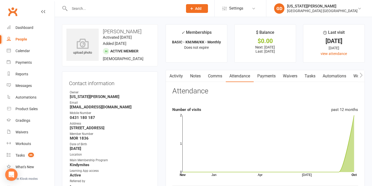
scroll to position [0, 0]
click at [173, 75] on link "Activity" at bounding box center [176, 76] width 21 height 12
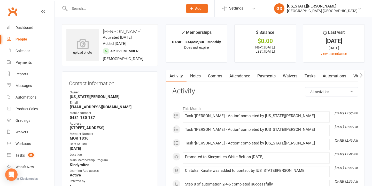
click at [247, 77] on link "Attendance" at bounding box center [240, 76] width 28 height 12
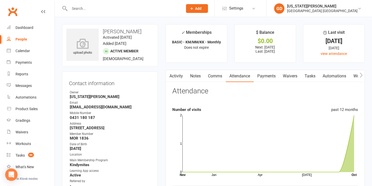
click at [179, 78] on link "Activity" at bounding box center [176, 76] width 21 height 12
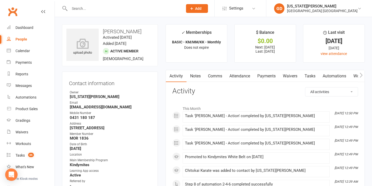
click at [236, 75] on link "Attendance" at bounding box center [240, 76] width 28 height 12
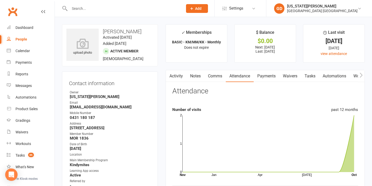
click at [268, 74] on link "Payments" at bounding box center [267, 76] width 26 height 12
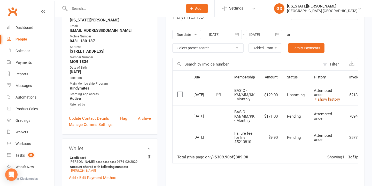
click at [328, 99] on link "show history" at bounding box center [327, 99] width 26 height 5
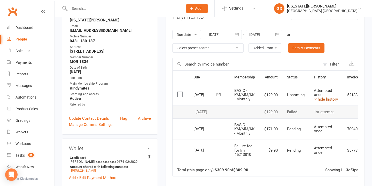
click at [328, 99] on link "hide history" at bounding box center [326, 99] width 24 height 5
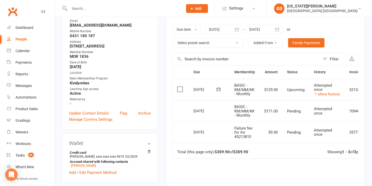
scroll to position [85, 0]
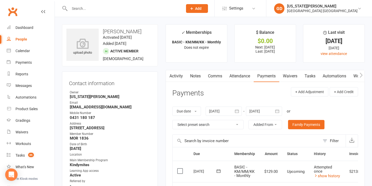
click at [176, 80] on link "Activity" at bounding box center [176, 76] width 21 height 12
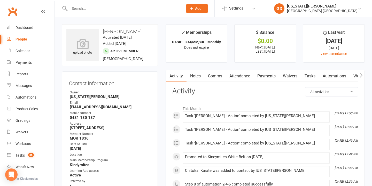
scroll to position [0, 0]
click at [192, 73] on link "Notes" at bounding box center [196, 76] width 18 height 12
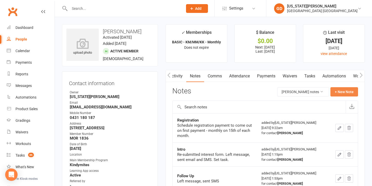
click at [337, 88] on button "+ New Note" at bounding box center [345, 91] width 28 height 9
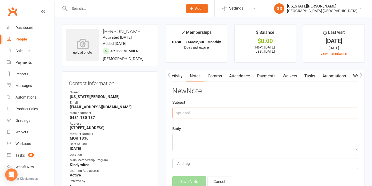
click at [254, 112] on input "text" at bounding box center [265, 113] width 186 height 11
type input "Welcome Call"
click at [179, 80] on link "Activity" at bounding box center [176, 76] width 21 height 12
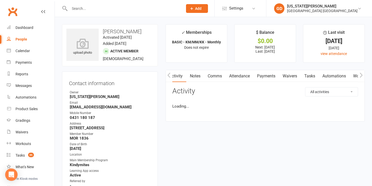
click at [199, 78] on link "Notes" at bounding box center [195, 76] width 18 height 12
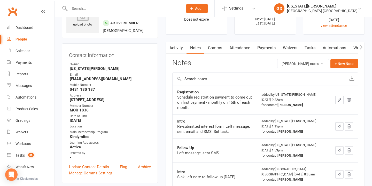
scroll to position [29, 0]
click at [341, 65] on button "+ New Note" at bounding box center [345, 63] width 28 height 9
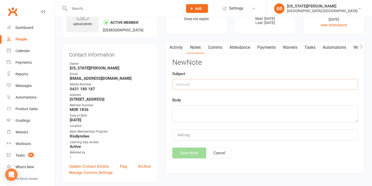
click at [219, 83] on input "text" at bounding box center [265, 84] width 186 height 11
type input "Welcome Call"
type textarea "L"
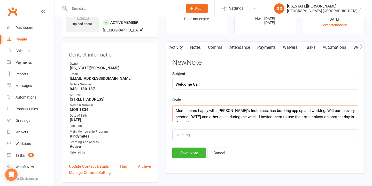
scroll to position [3, 0]
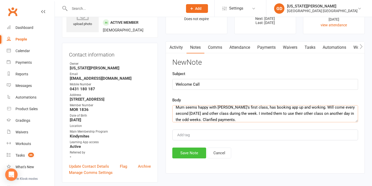
type textarea "Mum seems happy with Mia's first class, has booking app up and working. Will co…"
click at [184, 154] on button "Save Note" at bounding box center [189, 153] width 34 height 11
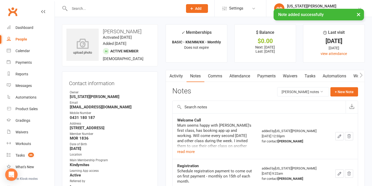
scroll to position [0, 0]
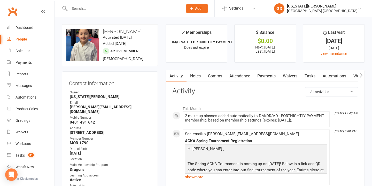
click at [245, 80] on link "Attendance" at bounding box center [240, 76] width 28 height 12
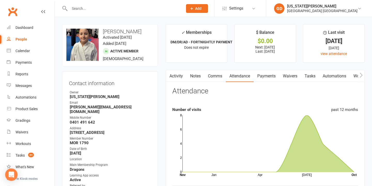
click at [198, 78] on link "Notes" at bounding box center [196, 76] width 18 height 12
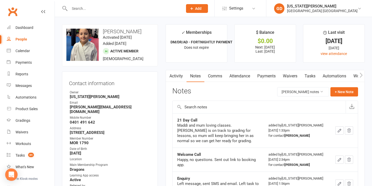
drag, startPoint x: 234, startPoint y: 76, endPoint x: 234, endPoint y: 96, distance: 20.2
click at [234, 76] on link "Attendance" at bounding box center [240, 76] width 28 height 12
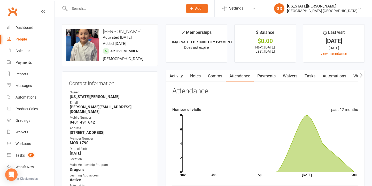
click at [194, 74] on link "Notes" at bounding box center [196, 76] width 18 height 12
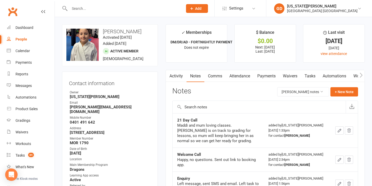
click at [170, 75] on icon "button" at bounding box center [168, 75] width 3 height 5
click at [290, 78] on link "Mobile App" at bounding box center [286, 76] width 28 height 12
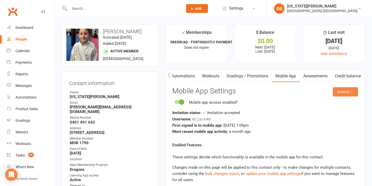
click at [344, 93] on button "Actions" at bounding box center [345, 91] width 25 height 9
click at [325, 88] on h3 "Mobile App Settings" at bounding box center [265, 91] width 186 height 8
click at [346, 90] on button "Actions" at bounding box center [345, 91] width 25 height 9
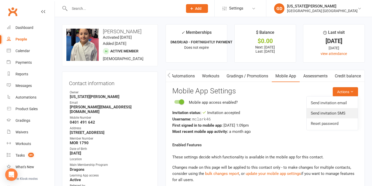
click at [313, 113] on link "Send invitation SMS" at bounding box center [332, 113] width 51 height 10
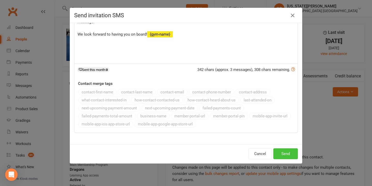
scroll to position [49, 0]
click at [283, 156] on button "Send" at bounding box center [285, 154] width 25 height 11
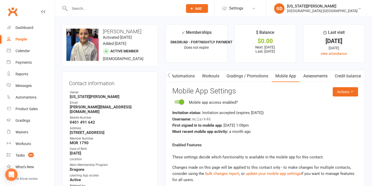
click at [166, 77] on button "button" at bounding box center [169, 76] width 6 height 12
click at [169, 75] on icon "button" at bounding box center [168, 75] width 3 height 5
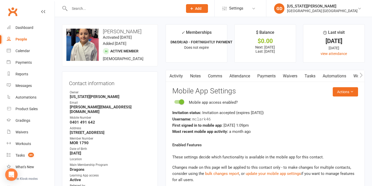
click at [172, 76] on button "button" at bounding box center [169, 76] width 6 height 12
click at [199, 77] on link "Notes" at bounding box center [196, 76] width 18 height 12
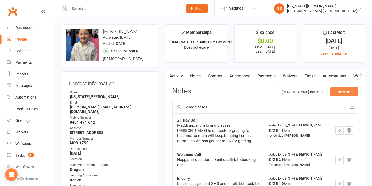
click at [346, 94] on button "+ New Note" at bounding box center [345, 91] width 28 height 9
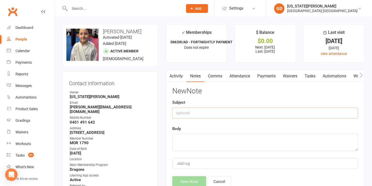
click at [226, 112] on input "text" at bounding box center [265, 113] width 186 height 11
click at [213, 114] on input "DNA" at bounding box center [265, 113] width 186 height 11
type input "DNS"
click at [208, 145] on textarea at bounding box center [265, 142] width 186 height 17
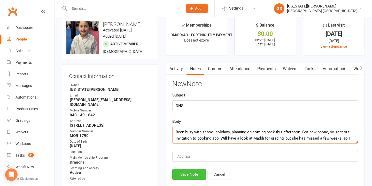
scroll to position [3, 0]
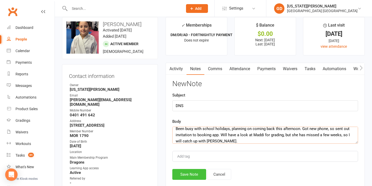
type textarea "Been busy with school holidays, planning on coming back this afternoon. Got new…"
click at [198, 171] on button "Save Note" at bounding box center [189, 174] width 34 height 11
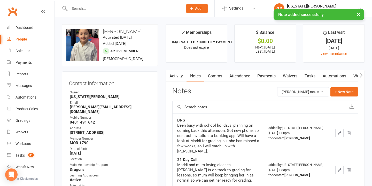
scroll to position [0, 0]
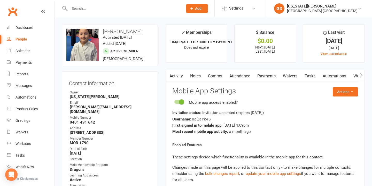
click at [37, 54] on link "Calendar" at bounding box center [31, 51] width 48 height 12
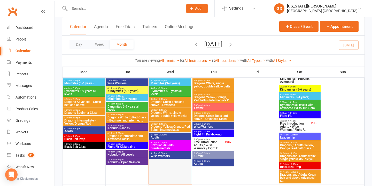
scroll to position [261, 0]
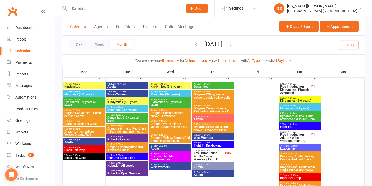
click at [157, 112] on span "Dragons Green belts and above - Advanced" at bounding box center [170, 115] width 40 height 6
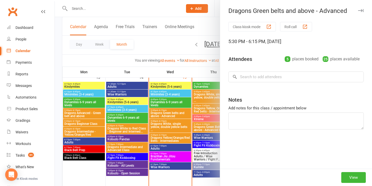
click at [130, 46] on div at bounding box center [213, 93] width 317 height 186
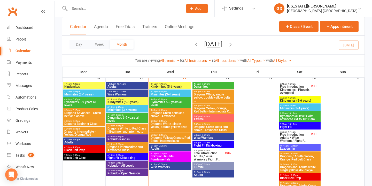
click at [174, 125] on span "Dragons White, single yellow, double yellow belts ..." at bounding box center [170, 127] width 40 height 9
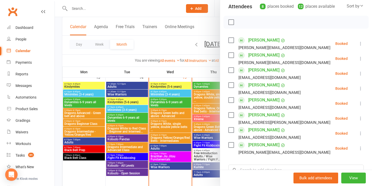
scroll to position [82, 0]
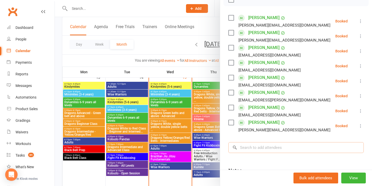
click at [290, 143] on input "search" at bounding box center [295, 147] width 135 height 11
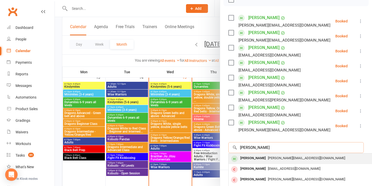
type input "maddi clark"
click at [285, 157] on span "davenini@outlook.com" at bounding box center [306, 158] width 77 height 4
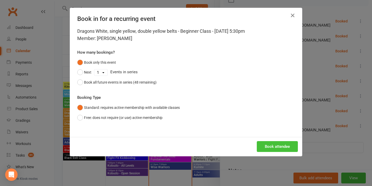
click at [269, 144] on button "Book attendee" at bounding box center [277, 146] width 41 height 11
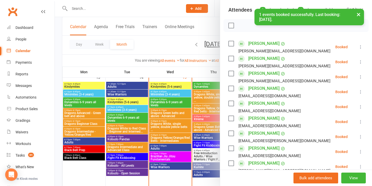
scroll to position [32, 0]
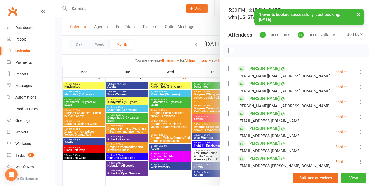
click at [147, 74] on div at bounding box center [213, 93] width 317 height 186
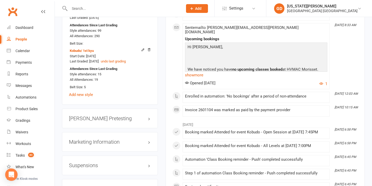
scroll to position [505, 0]
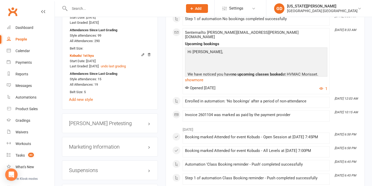
click at [96, 168] on h3 "Suspensions" at bounding box center [110, 171] width 82 height 6
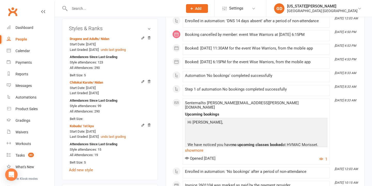
scroll to position [225, 0]
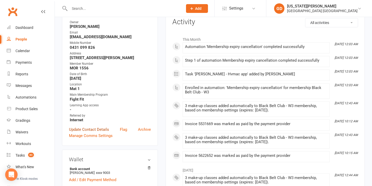
click at [79, 133] on link "Update Contact Details" at bounding box center [89, 130] width 40 height 6
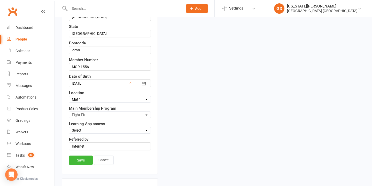
scroll to position [182, 0]
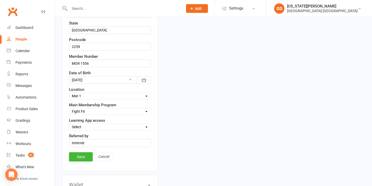
click at [101, 124] on label "Learning App access" at bounding box center [87, 121] width 36 height 6
select select "Adults"
click at [97, 160] on link "Cancel" at bounding box center [104, 156] width 20 height 9
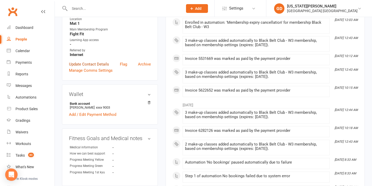
click at [90, 67] on link "Update Contact Details" at bounding box center [89, 64] width 40 height 6
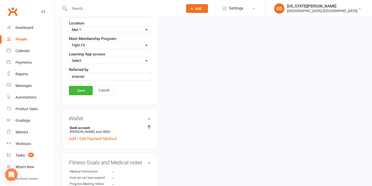
scroll to position [253, 0]
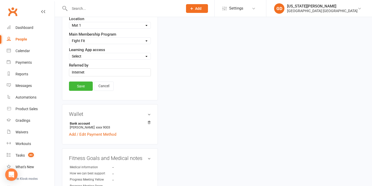
select select "Cancelled"
click at [81, 91] on link "Save" at bounding box center [81, 86] width 24 height 9
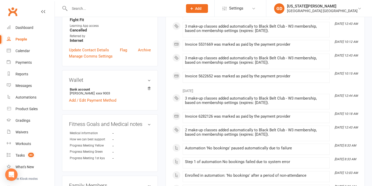
scroll to position [60, 0]
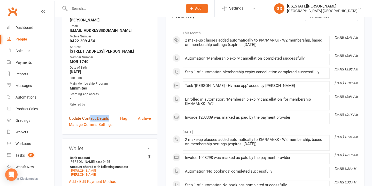
click at [91, 120] on link "Update Contact Details" at bounding box center [89, 119] width 40 height 6
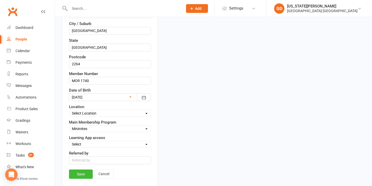
scroll to position [169, 0]
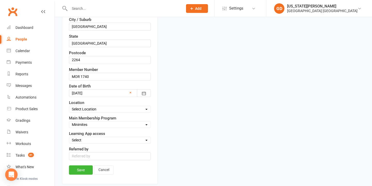
select select "Cancelled"
click at [81, 167] on link "Save" at bounding box center [81, 170] width 24 height 9
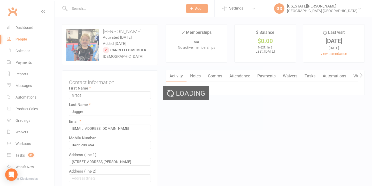
scroll to position [0, 0]
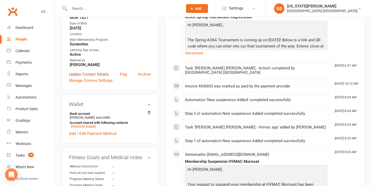
click at [96, 73] on link "Update Contact Details" at bounding box center [89, 74] width 40 height 6
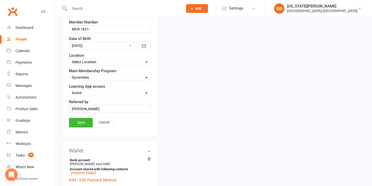
scroll to position [221, 0]
select select "Suspended"
click at [85, 123] on link "Save" at bounding box center [81, 121] width 24 height 9
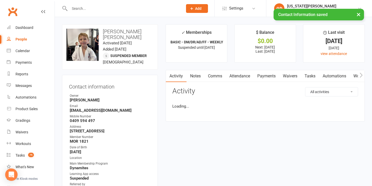
scroll to position [0, 0]
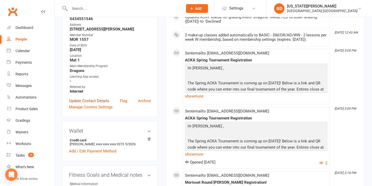
click at [85, 104] on link "Update Contact Details" at bounding box center [89, 101] width 40 height 6
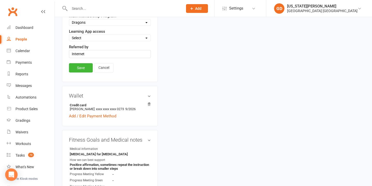
scroll to position [253, 0]
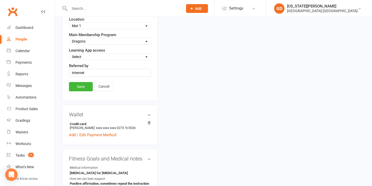
select select "Active"
click at [80, 91] on link "Save" at bounding box center [81, 86] width 24 height 9
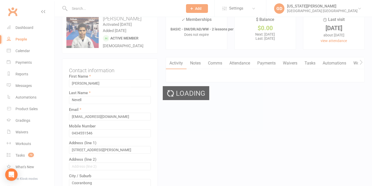
scroll to position [0, 0]
